Goal: Task Accomplishment & Management: Manage account settings

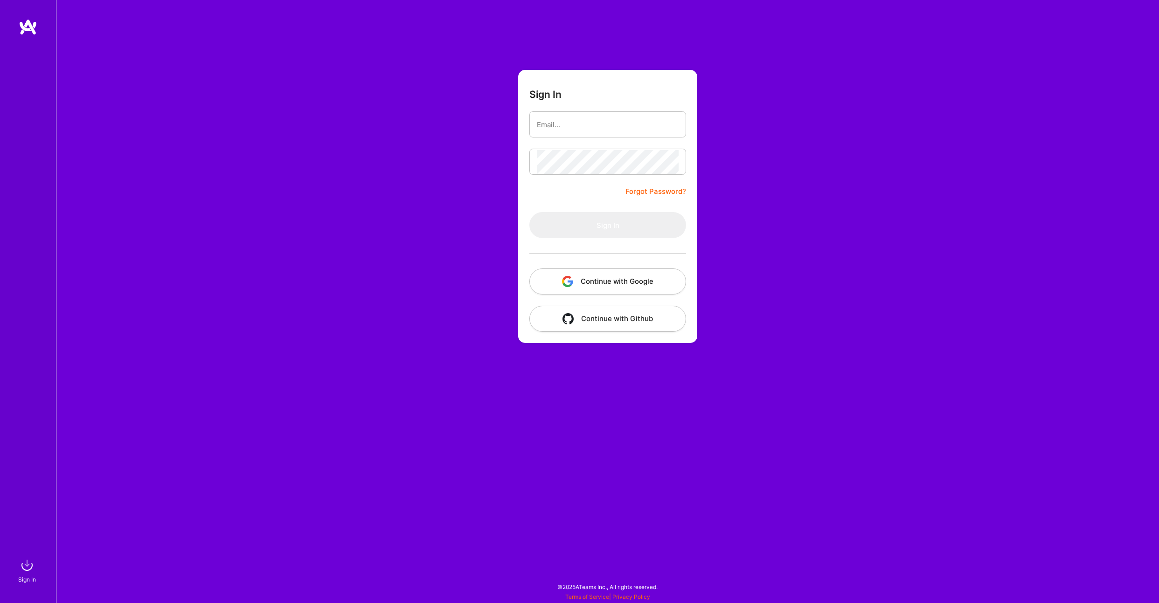
click at [634, 285] on button "Continue with Google" at bounding box center [607, 282] width 157 height 26
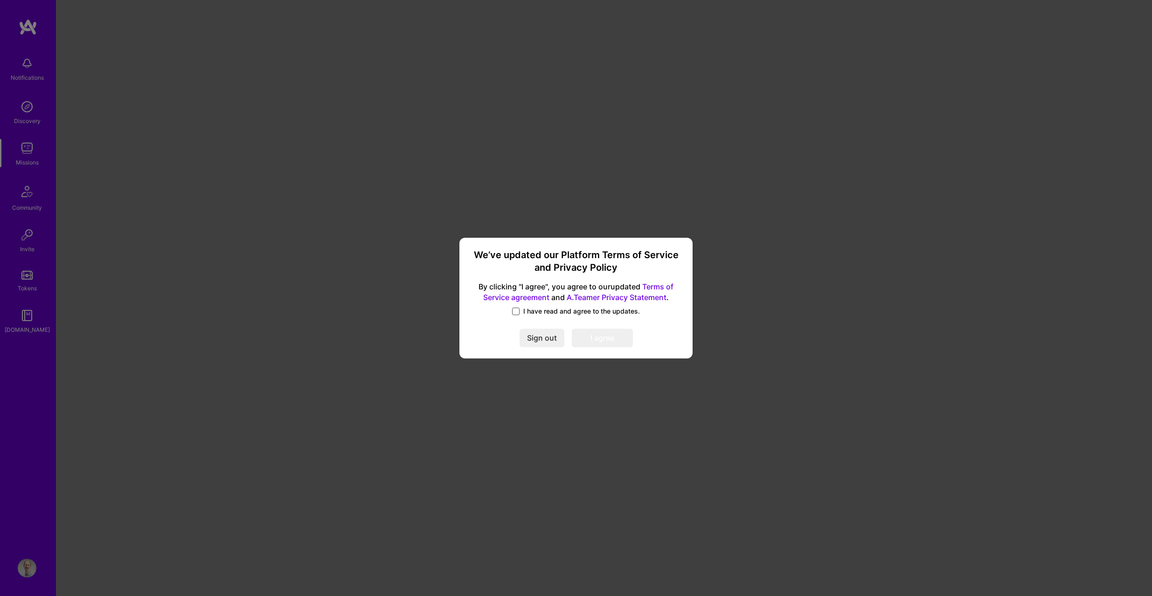
click at [516, 313] on span at bounding box center [515, 311] width 7 height 7
click at [0, 0] on input "I have read and agree to the updates." at bounding box center [0, 0] width 0 height 0
click at [615, 338] on button "I agree" at bounding box center [602, 338] width 61 height 19
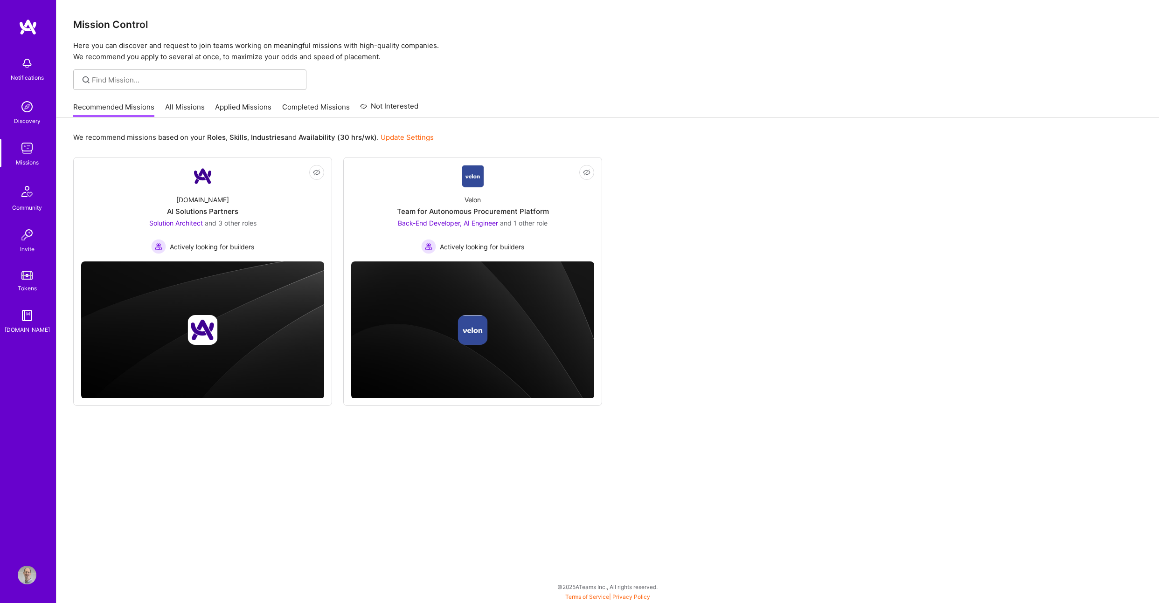
click at [261, 45] on p "Here you can discover and request to join teams working on meaningful missions …" at bounding box center [607, 51] width 1069 height 22
click at [28, 27] on img at bounding box center [28, 27] width 19 height 17
click at [28, 572] on img at bounding box center [27, 575] width 19 height 19
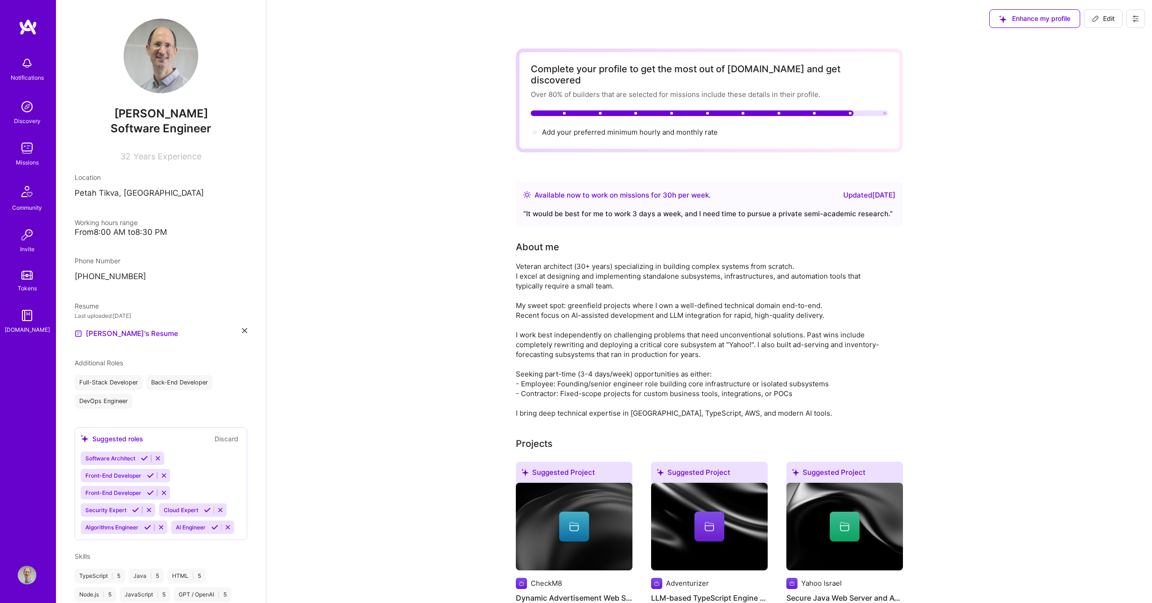
click at [206, 398] on div "Full-Stack Developer Back-End Developer DevOps Engineer" at bounding box center [161, 392] width 173 height 34
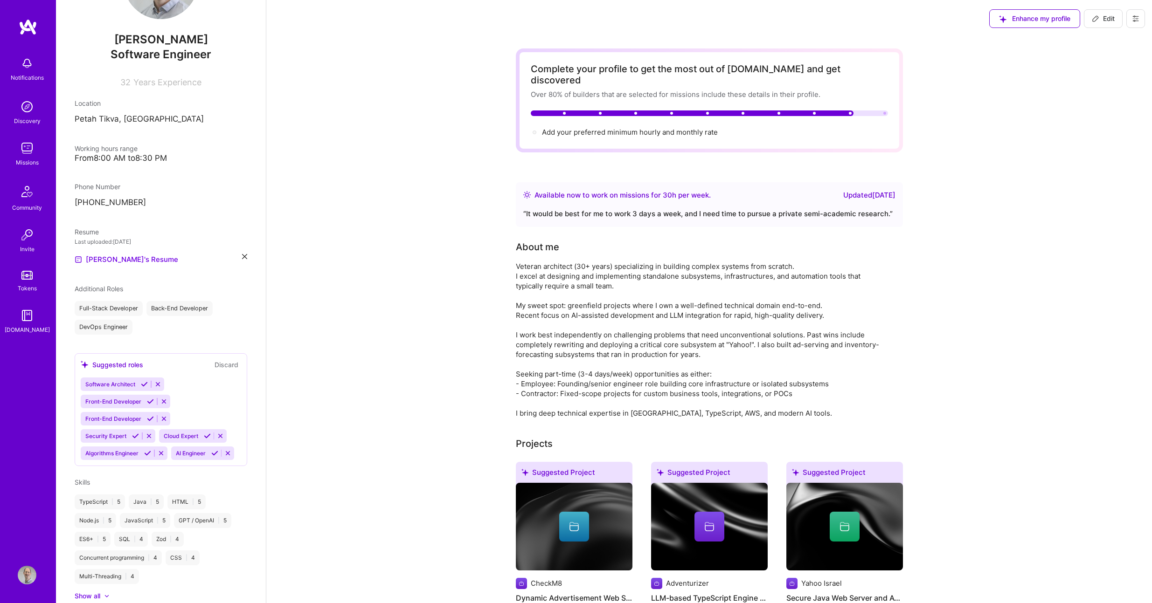
scroll to position [71, 0]
click at [150, 326] on div "Full-Stack Developer Back-End Developer DevOps Engineer" at bounding box center [161, 321] width 173 height 34
click at [100, 291] on span "Additional Roles" at bounding box center [99, 292] width 48 height 8
click at [1107, 18] on span "Edit" at bounding box center [1103, 18] width 23 height 9
select select "IL"
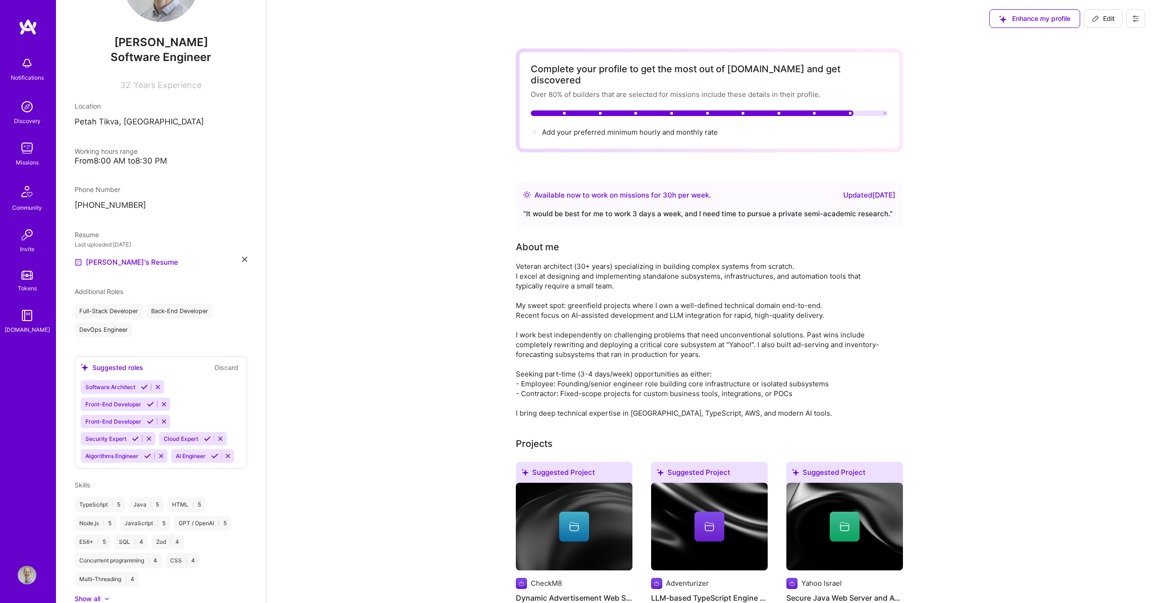
select select "Right Now"
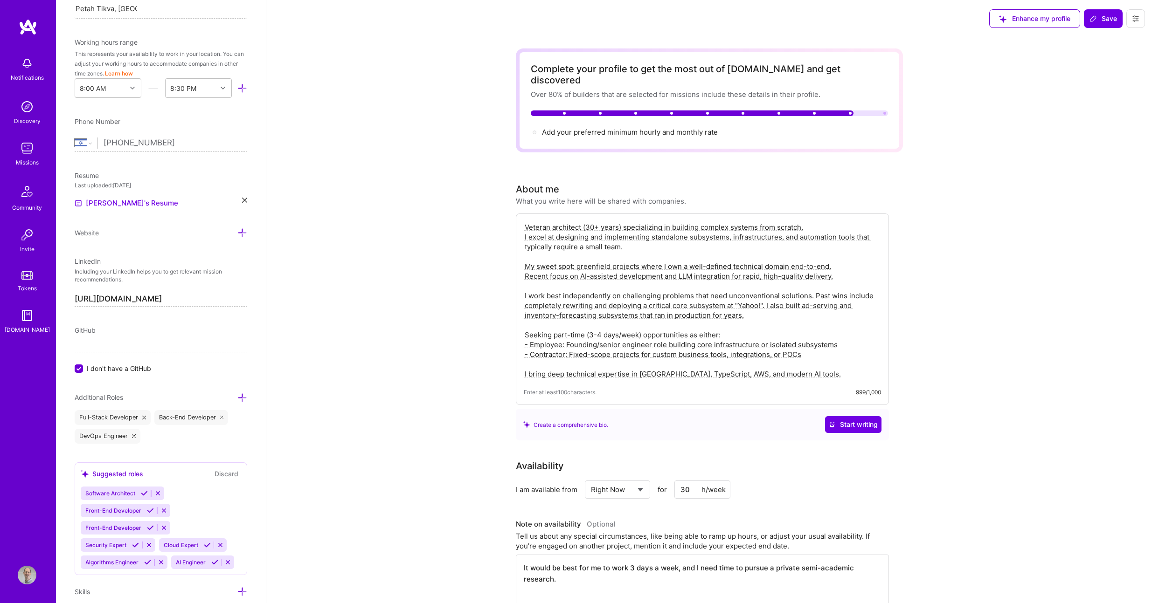
scroll to position [252, 0]
click at [237, 393] on icon at bounding box center [242, 393] width 10 height 10
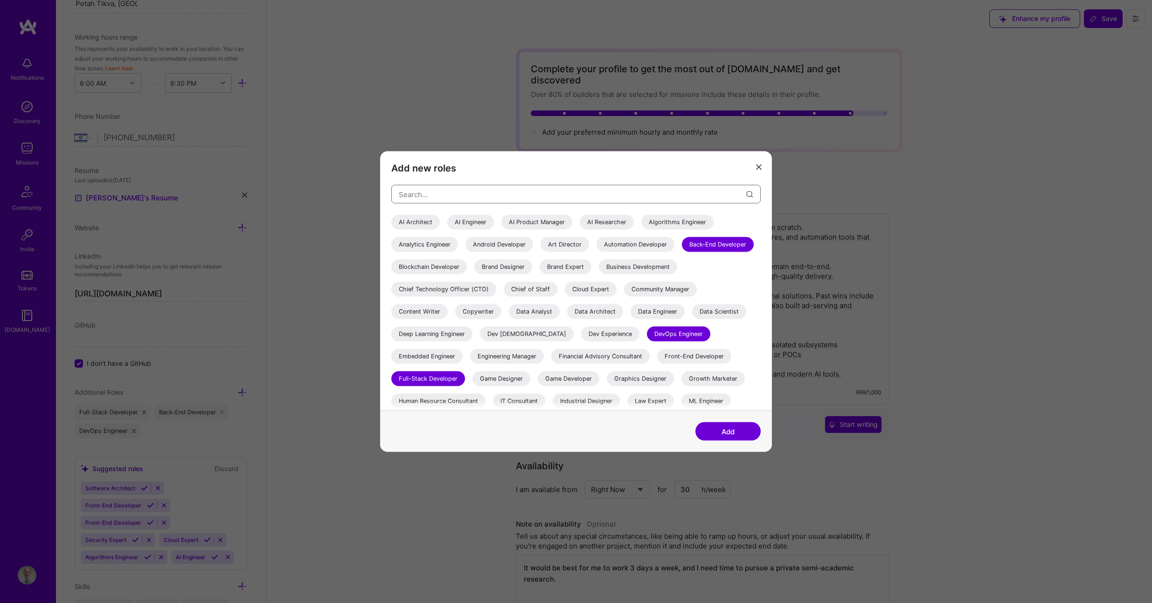
click at [467, 194] on input "modal" at bounding box center [572, 194] width 347 height 24
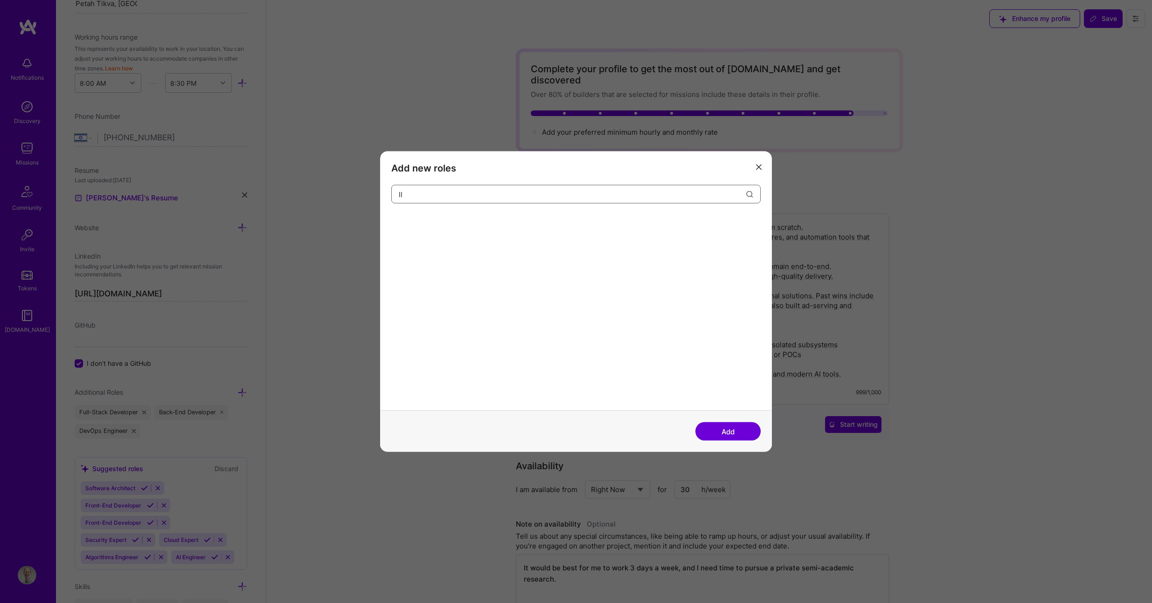
type input "l"
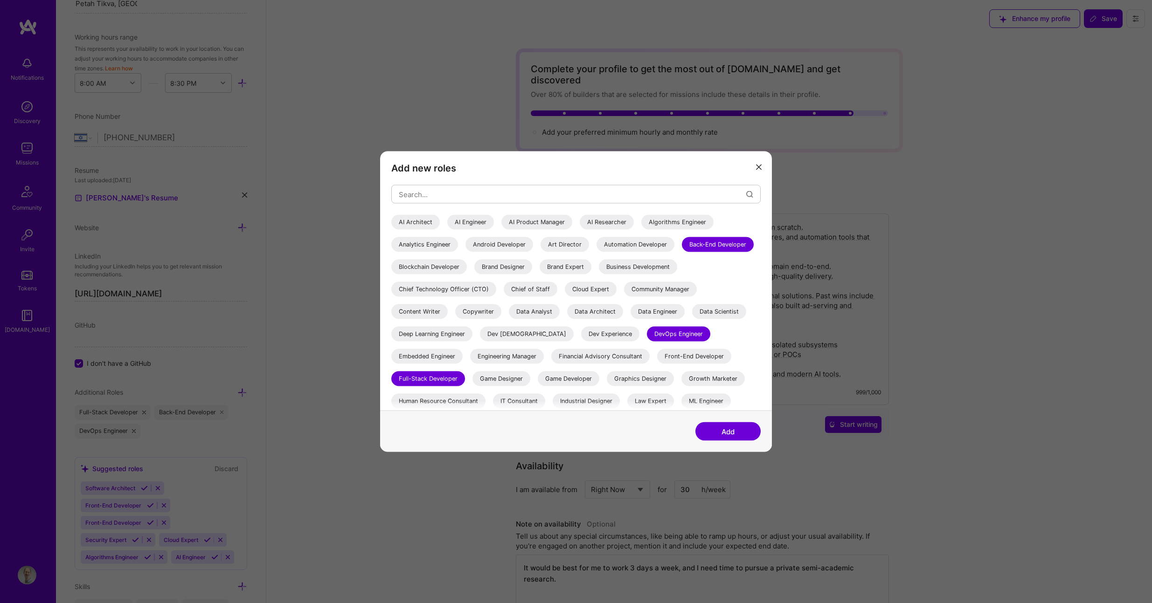
click at [468, 223] on div "AI Engineer" at bounding box center [470, 222] width 47 height 15
click at [450, 195] on input "modal" at bounding box center [572, 194] width 347 height 24
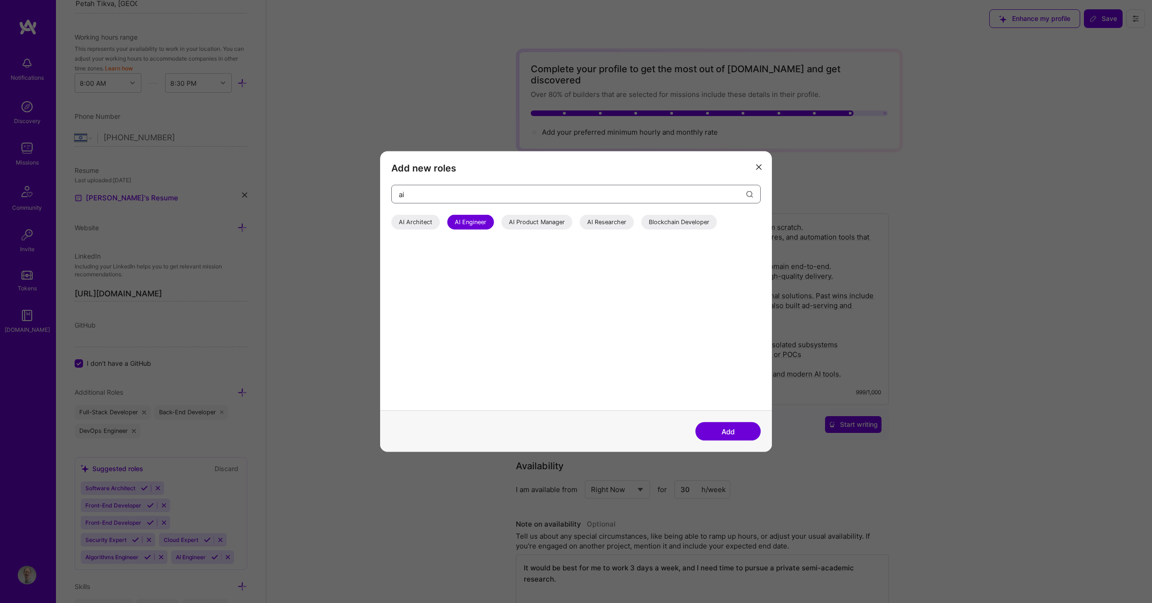
type input "ai"
click at [731, 430] on button "Add" at bounding box center [727, 432] width 65 height 19
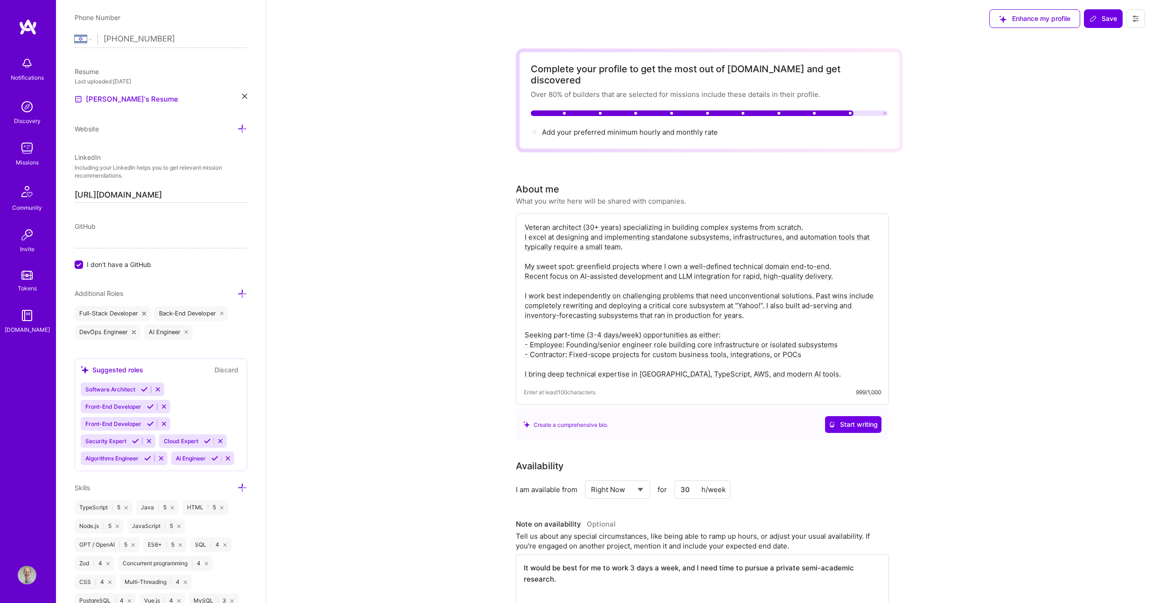
scroll to position [355, 0]
click at [164, 419] on icon at bounding box center [163, 419] width 7 height 7
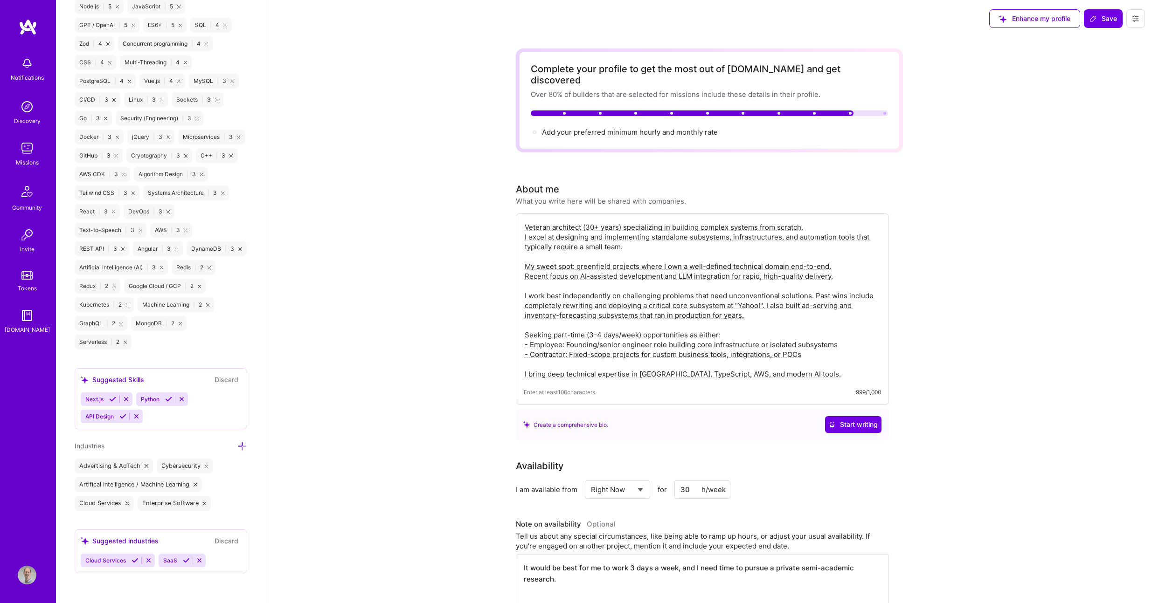
scroll to position [882, 0]
click at [124, 420] on icon at bounding box center [122, 416] width 7 height 7
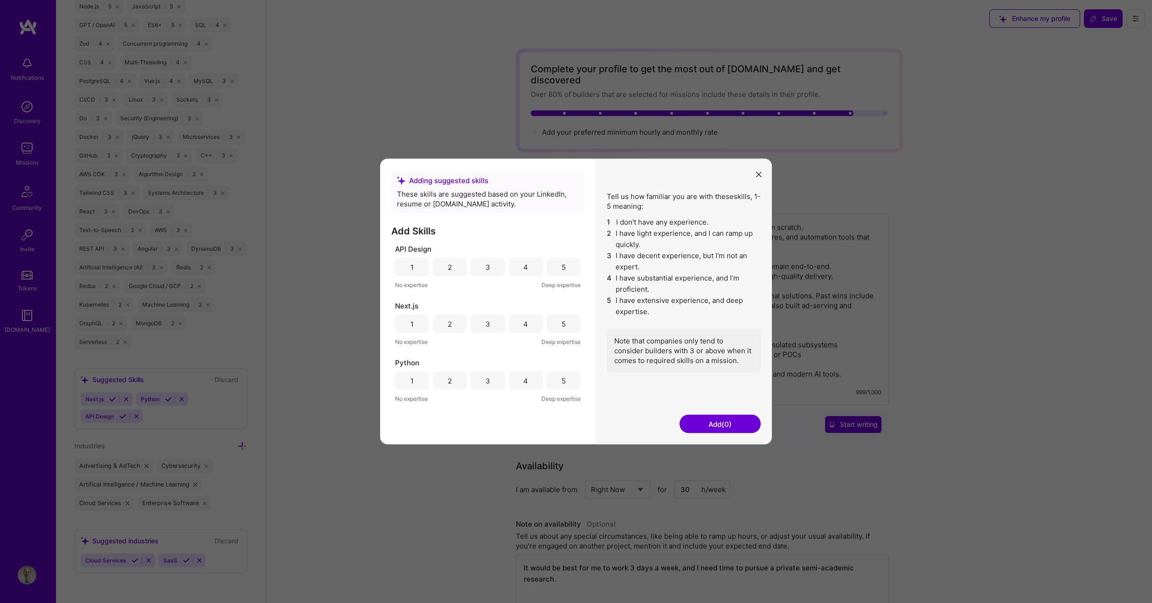
click at [565, 269] on div "5" at bounding box center [563, 267] width 4 height 10
click at [716, 424] on button "Add (1)" at bounding box center [719, 424] width 81 height 19
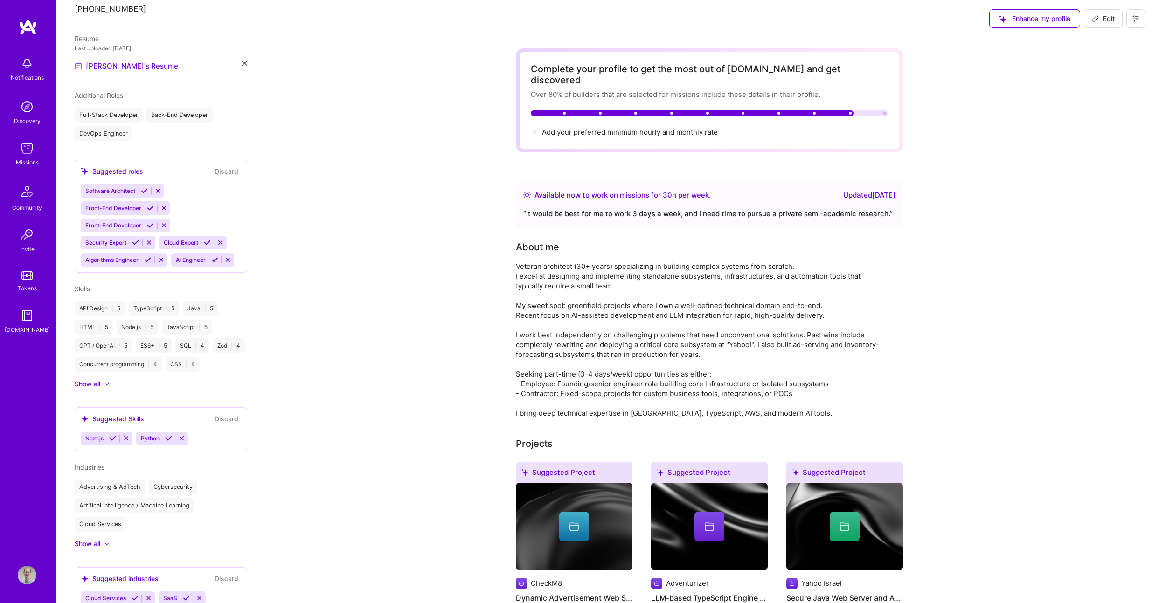
scroll to position [323, 0]
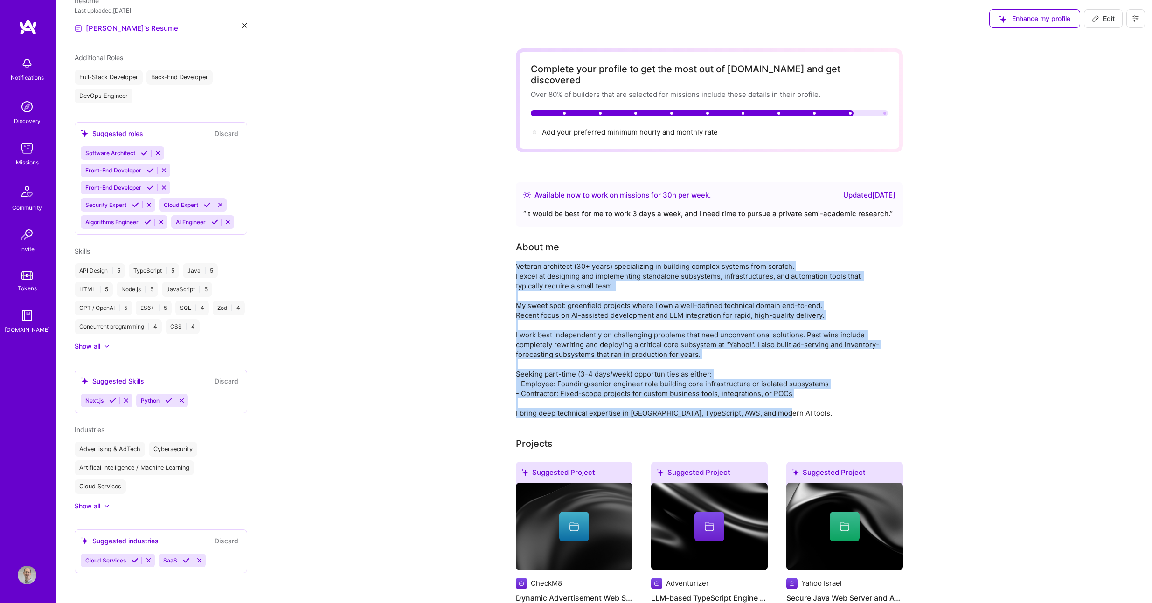
drag, startPoint x: 540, startPoint y: 269, endPoint x: 803, endPoint y: 401, distance: 294.1
click at [803, 401] on div "Veteran architect (30+ years) specializing in building complex systems from scr…" at bounding box center [702, 340] width 373 height 157
copy div "Veteran architect (30+ years) specializing in building complex systems from scr…"
click at [541, 364] on div "Veteran architect (30+ years) specializing in building complex systems from scr…" at bounding box center [702, 340] width 373 height 157
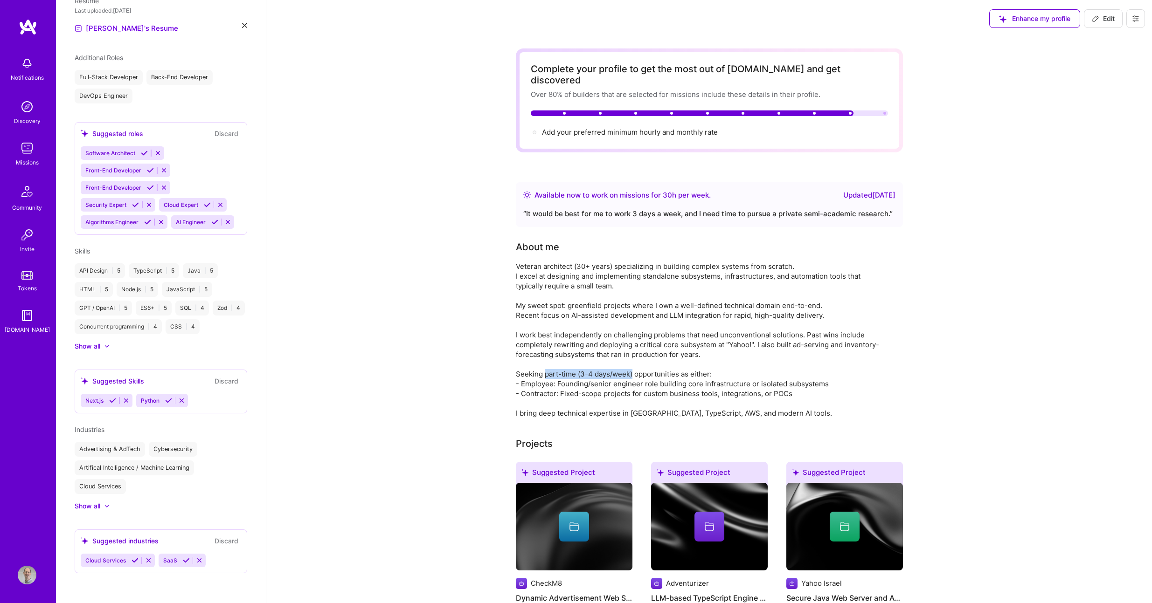
drag, startPoint x: 544, startPoint y: 363, endPoint x: 632, endPoint y: 363, distance: 88.1
click at [632, 364] on div "Veteran architect (30+ years) specializing in building complex systems from scr…" at bounding box center [702, 340] width 373 height 157
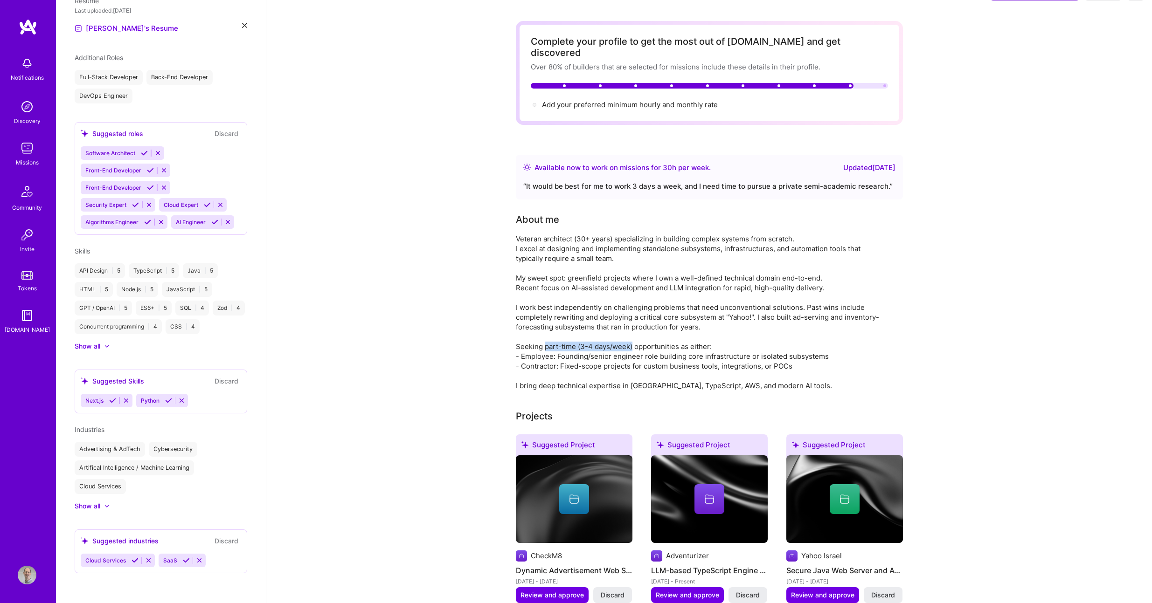
scroll to position [0, 0]
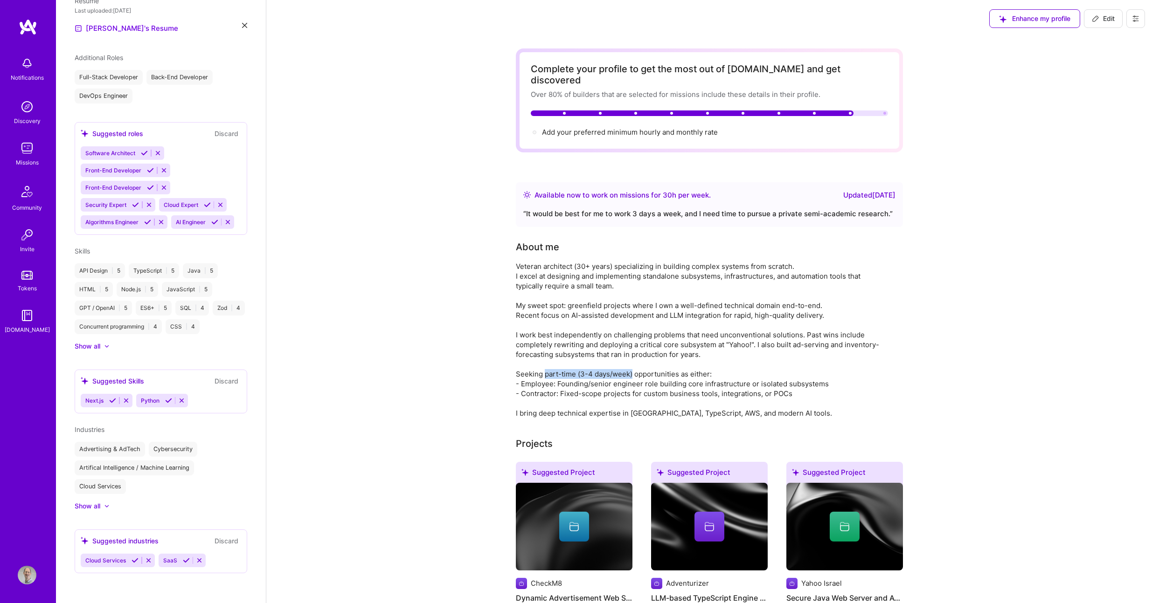
click at [1112, 19] on span "Edit" at bounding box center [1103, 18] width 23 height 9
select select "IL"
select select "Right Now"
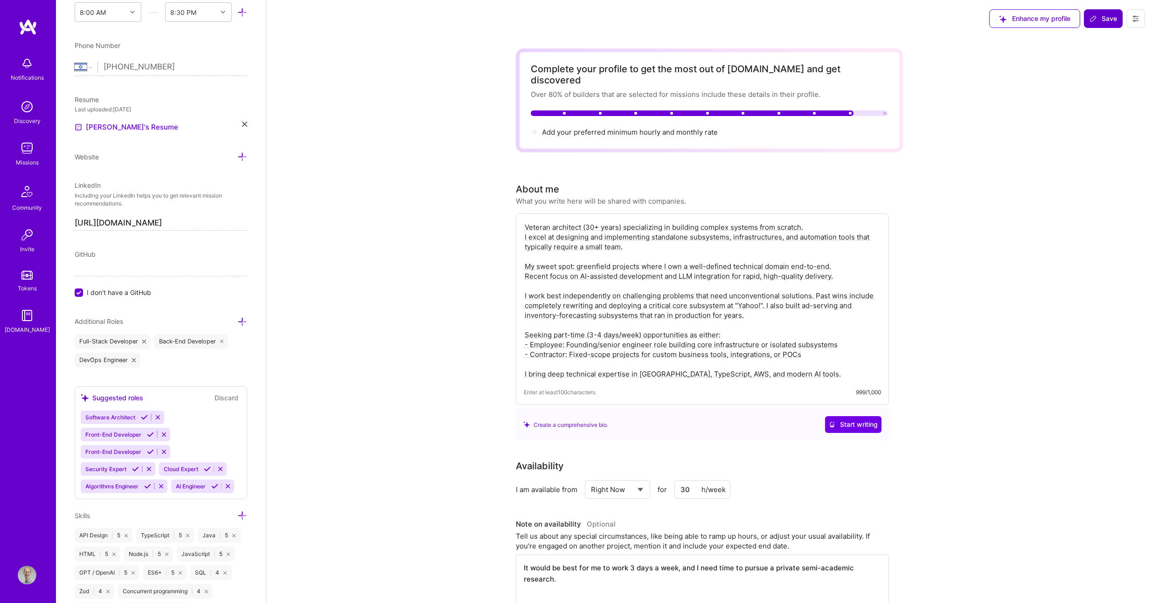
scroll to position [244, 0]
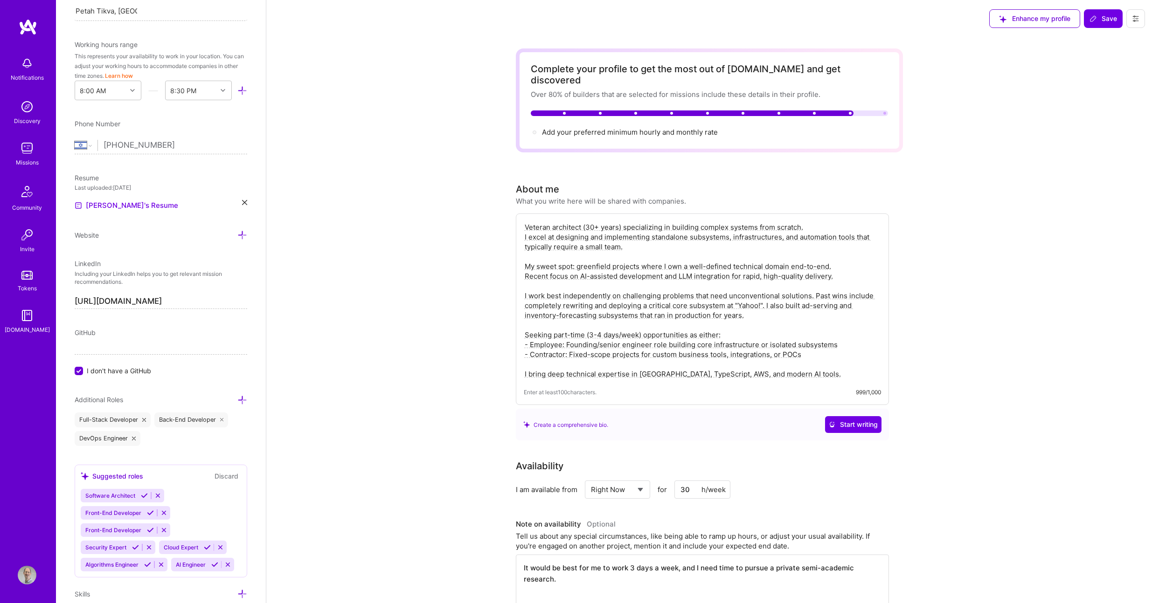
drag, startPoint x: 553, startPoint y: 325, endPoint x: 641, endPoint y: 326, distance: 87.7
click at [641, 326] on textarea "Veteran architect (30+ years) specializing in building complex systems from scr…" at bounding box center [702, 301] width 357 height 159
click at [553, 326] on textarea "Veteran architect (30+ years) specializing in building complex systems from scr…" at bounding box center [702, 301] width 357 height 159
click at [559, 326] on textarea "Veteran architect (30+ years) specializing in building complex systems from scr…" at bounding box center [702, 301] width 357 height 159
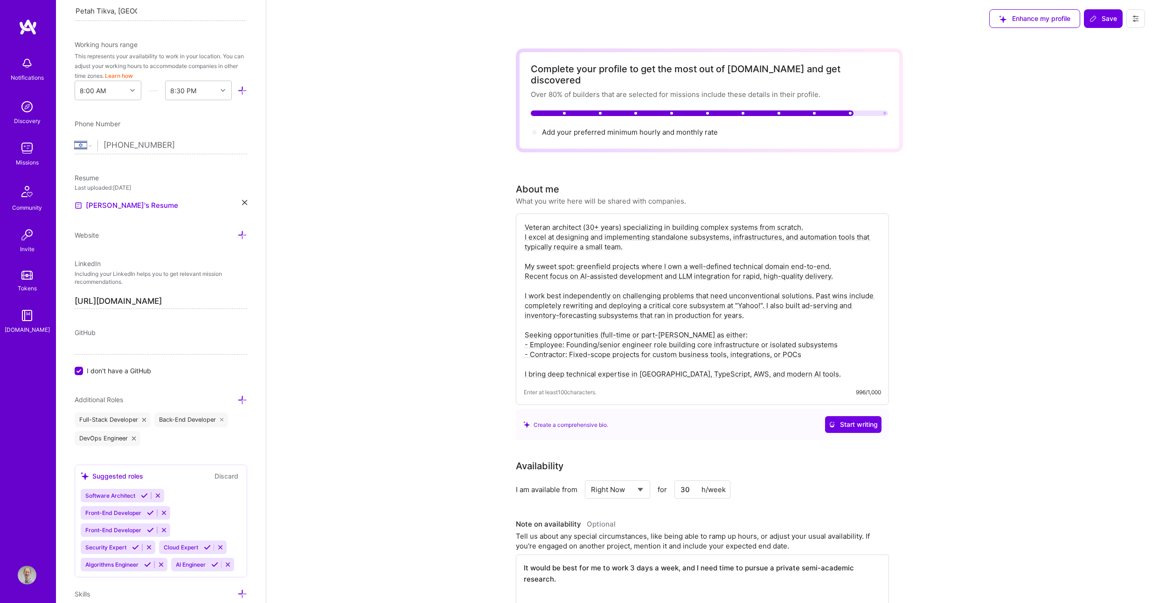
click at [665, 323] on textarea "Veteran architect (30+ years) specializing in building complex systems from scr…" at bounding box center [702, 301] width 357 height 159
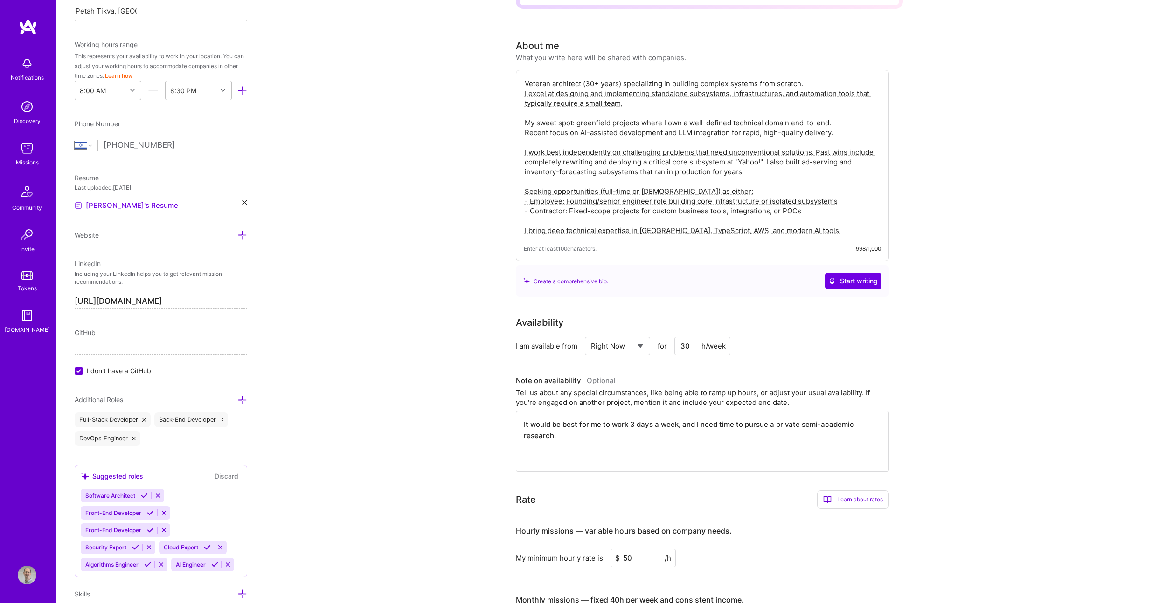
scroll to position [198, 0]
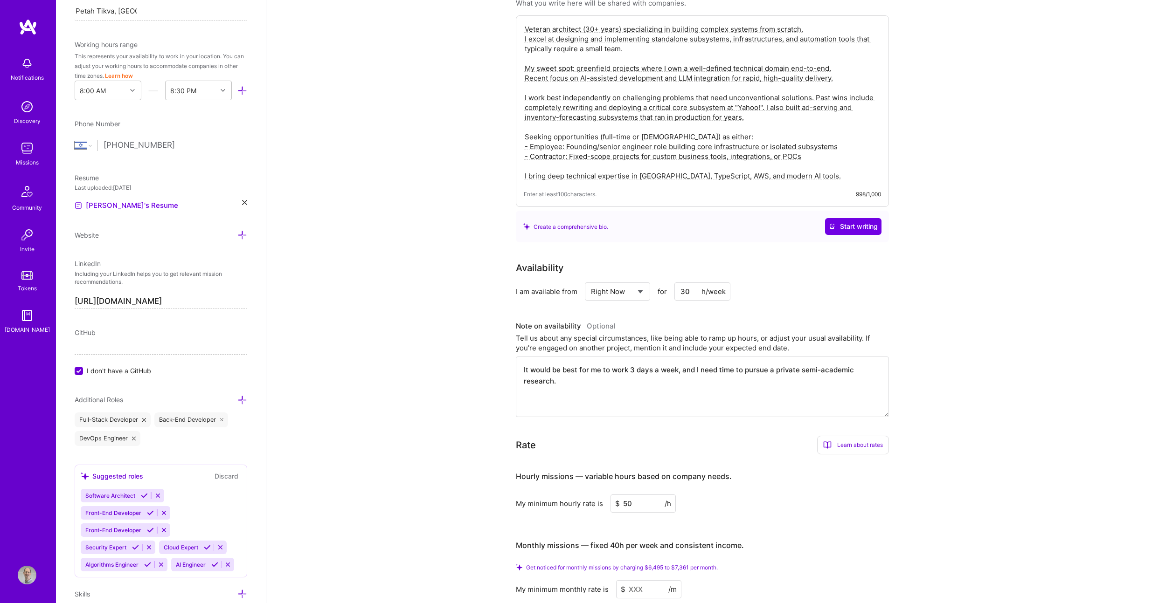
type textarea "Veteran architect (30+ years) specializing in building complex systems from scr…"
click at [700, 284] on input "30" at bounding box center [702, 292] width 56 height 18
type input "40"
click at [571, 366] on textarea "It would be best for me to work 3 days a week, and I need time to pursue a priv…" at bounding box center [702, 387] width 373 height 61
click at [577, 367] on textarea "It would be best for me to work 3 days a week, and I need time to pursue a priv…" at bounding box center [702, 387] width 373 height 61
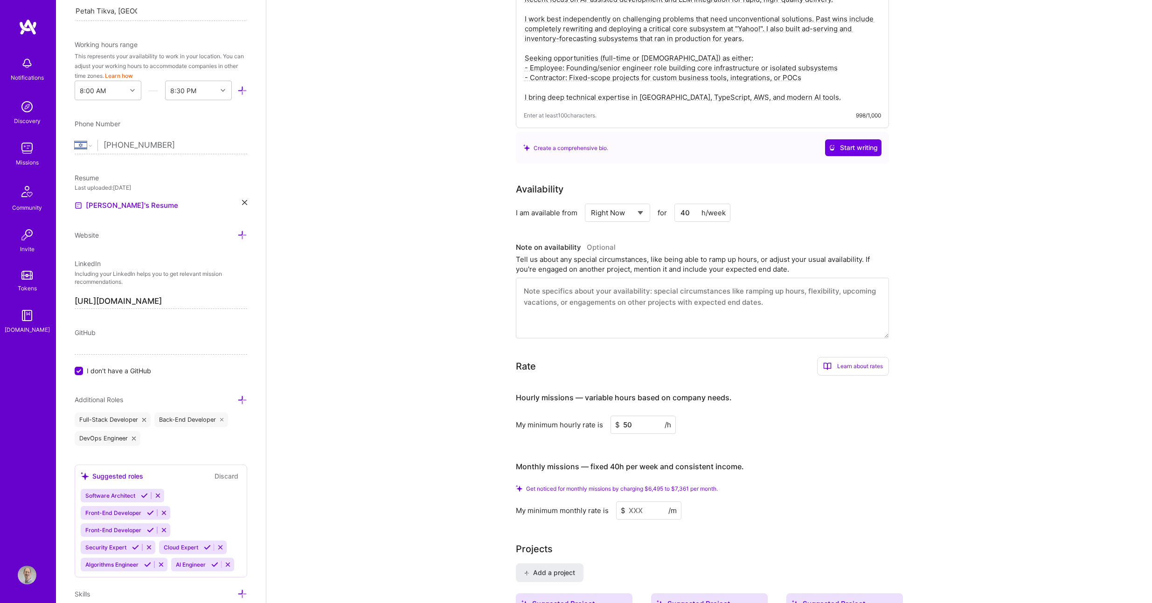
scroll to position [308, 0]
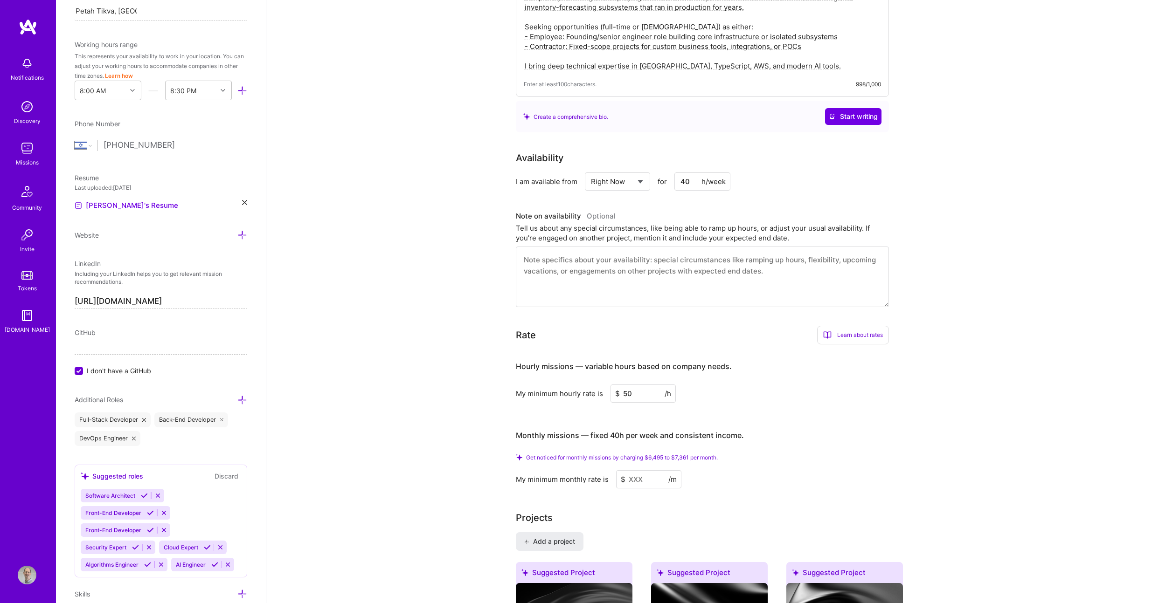
click at [622, 385] on input "50" at bounding box center [642, 394] width 65 height 18
type input "70"
click at [645, 471] on input at bounding box center [648, 480] width 65 height 18
